Goal: Information Seeking & Learning: Learn about a topic

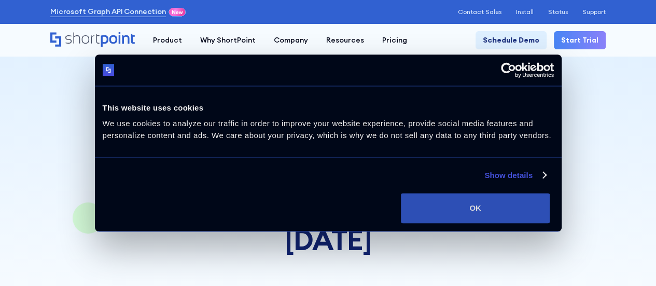
click at [549, 193] on button "OK" at bounding box center [475, 208] width 149 height 30
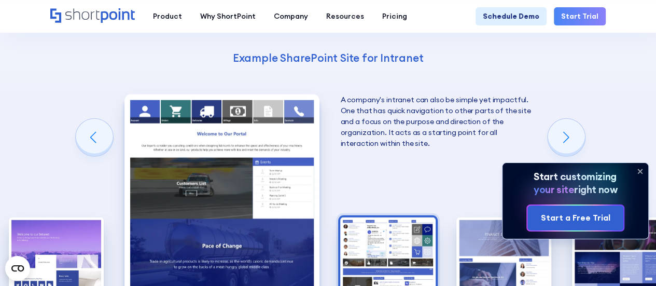
scroll to position [1399, 0]
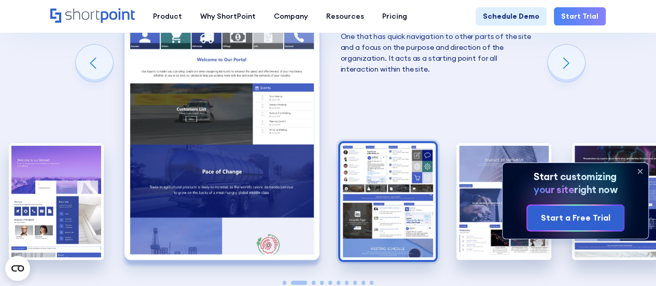
click at [375, 143] on img "3 / 10" at bounding box center [387, 201] width 95 height 117
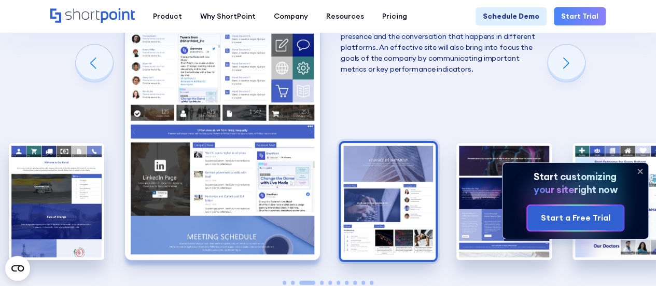
click at [359, 150] on img "4 / 10" at bounding box center [387, 201] width 95 height 117
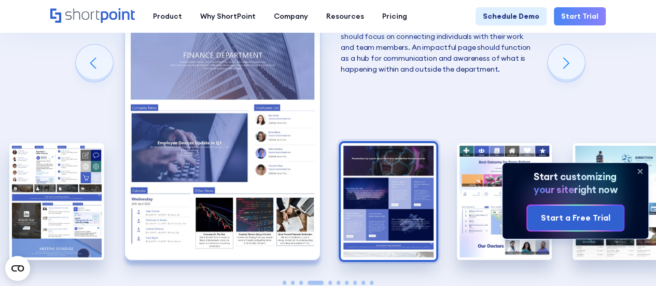
click at [383, 144] on img "5 / 10" at bounding box center [387, 201] width 95 height 117
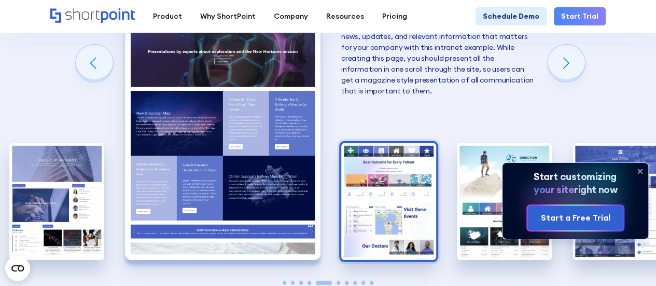
click at [411, 143] on img "6 / 10" at bounding box center [388, 201] width 95 height 117
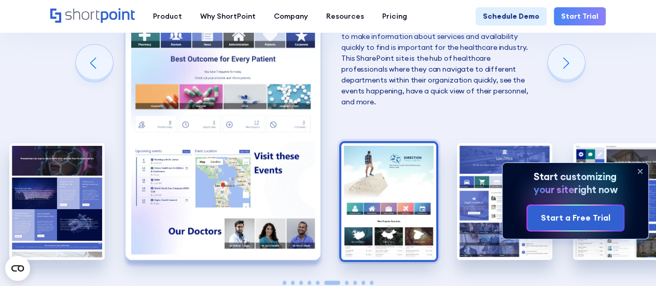
click at [413, 143] on img "7 / 10" at bounding box center [388, 201] width 95 height 117
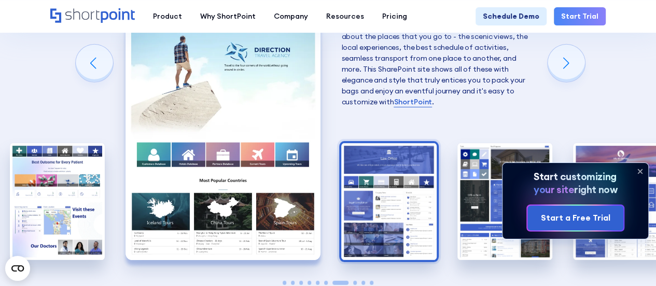
click at [415, 143] on img "8 / 10" at bounding box center [388, 201] width 95 height 117
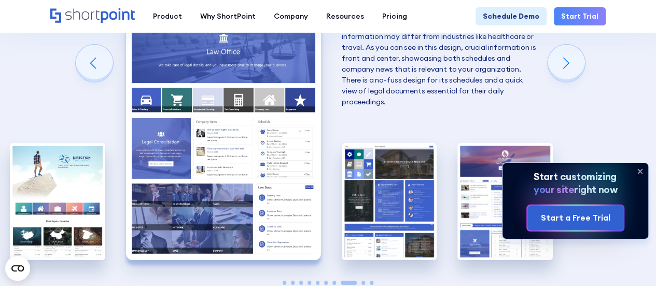
click at [229, 118] on img "8 / 10" at bounding box center [223, 139] width 195 height 239
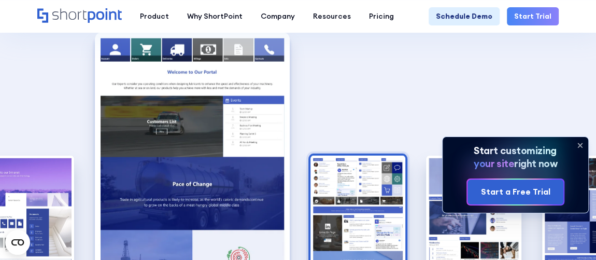
scroll to position [1441, 0]
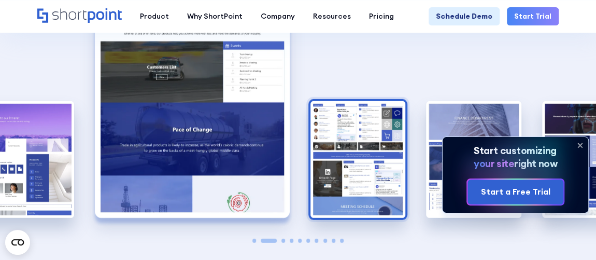
click at [368, 137] on img "3 / 10" at bounding box center [357, 159] width 95 height 117
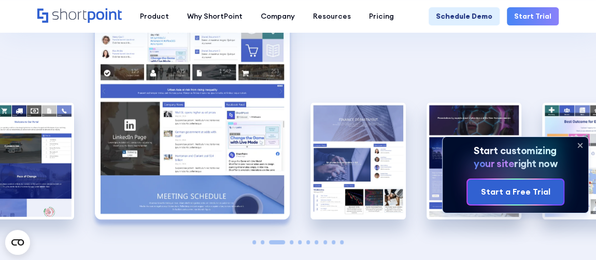
scroll to position [1488, 0]
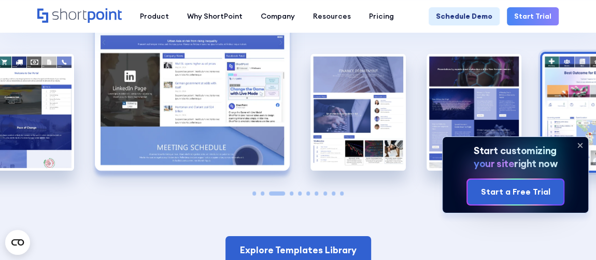
click at [562, 69] on img "6 / 10" at bounding box center [589, 112] width 95 height 117
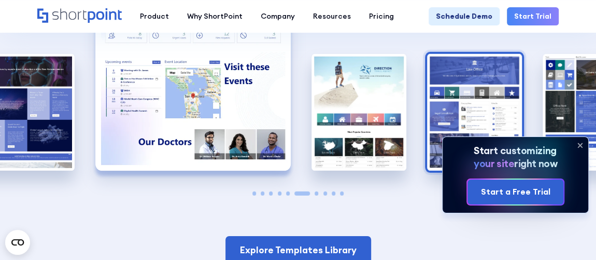
click at [466, 54] on img "8 / 10" at bounding box center [474, 112] width 95 height 117
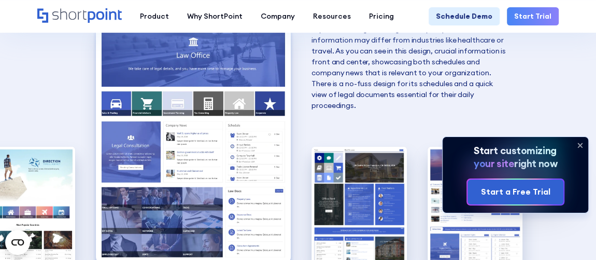
scroll to position [1394, 0]
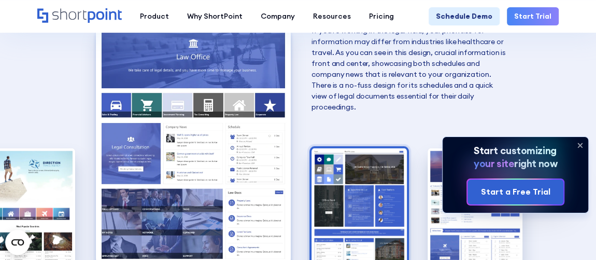
click at [335, 148] on img "9 / 10" at bounding box center [358, 206] width 95 height 117
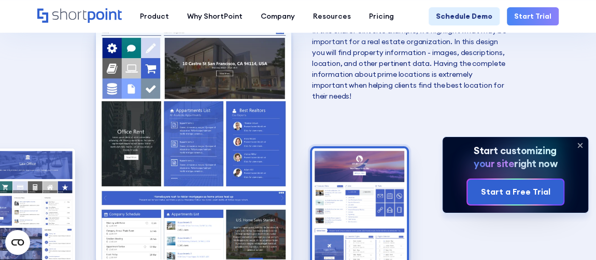
click at [357, 148] on img "10 / 10" at bounding box center [359, 206] width 95 height 117
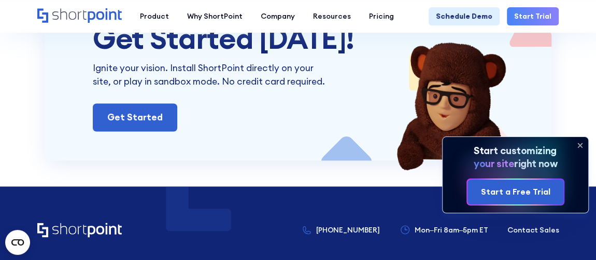
scroll to position [2619, 0]
